Goal: Task Accomplishment & Management: Use online tool/utility

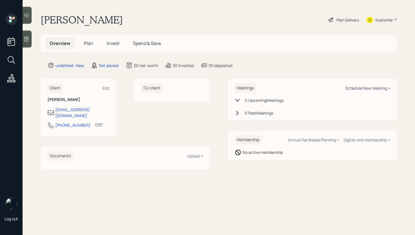
click at [370, 87] on div "Schedule New Meeting +" at bounding box center [367, 87] width 45 height 5
select select "round-[PERSON_NAME]"
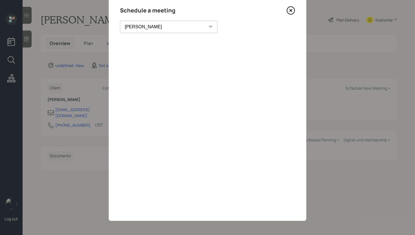
scroll to position [19, 0]
click at [290, 12] on icon at bounding box center [291, 10] width 8 height 8
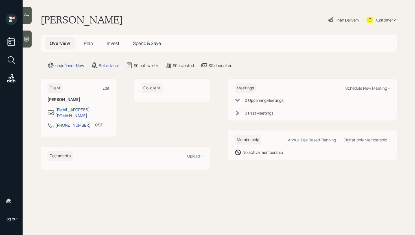
click at [381, 18] on div "Kustomer" at bounding box center [385, 20] width 18 height 6
click at [27, 38] on icon at bounding box center [27, 39] width 4 height 5
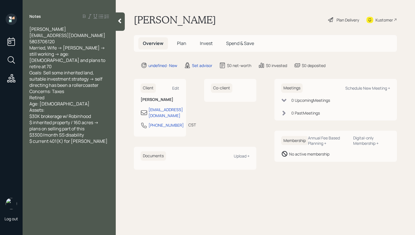
click at [122, 21] on icon at bounding box center [120, 21] width 6 height 6
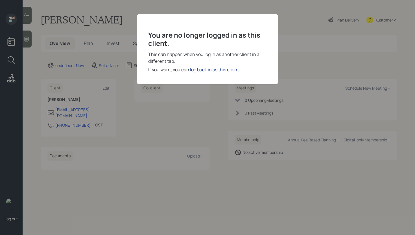
click at [197, 71] on div "log back in as this client" at bounding box center [214, 69] width 49 height 7
